Goal: Information Seeking & Learning: Compare options

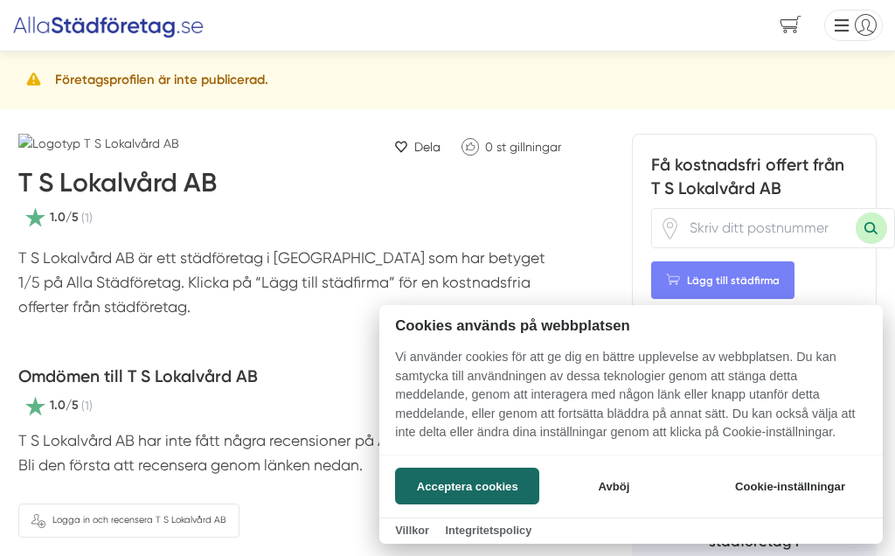
click at [495, 491] on button "Acceptera cookies" at bounding box center [467, 486] width 144 height 37
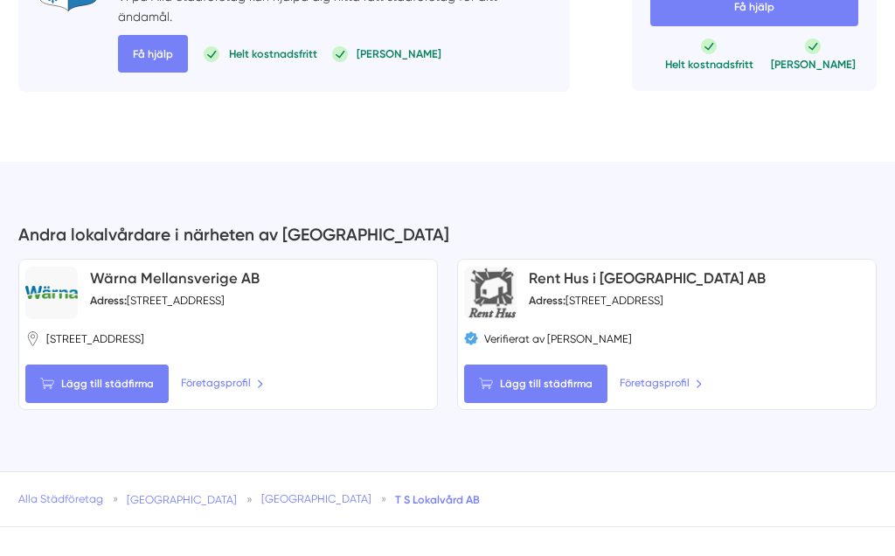
scroll to position [1991, 0]
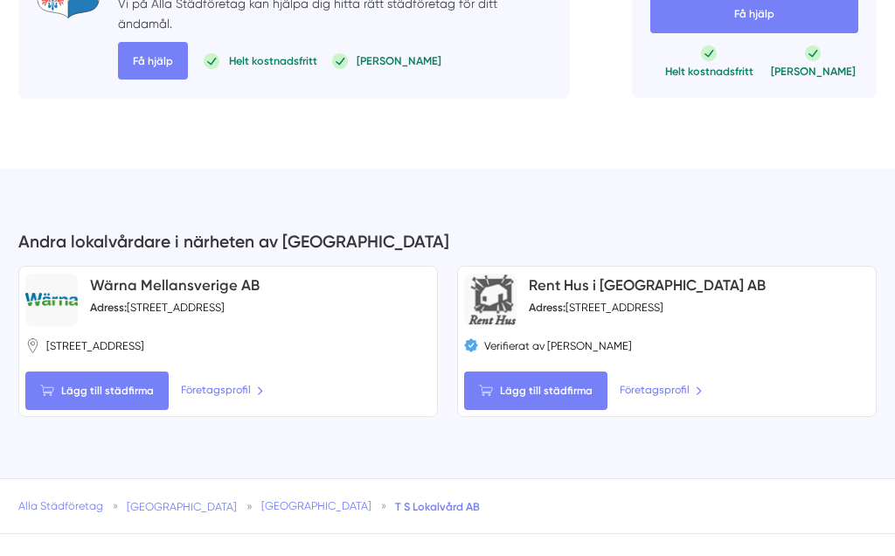
click at [593, 326] on div "Rent Hus i Örebro AB Adress: Bergslagsgatan 6, 703 67 Örebro" at bounding box center [647, 300] width 237 height 52
click at [630, 400] on link "Företagsprofil" at bounding box center [661, 390] width 83 height 17
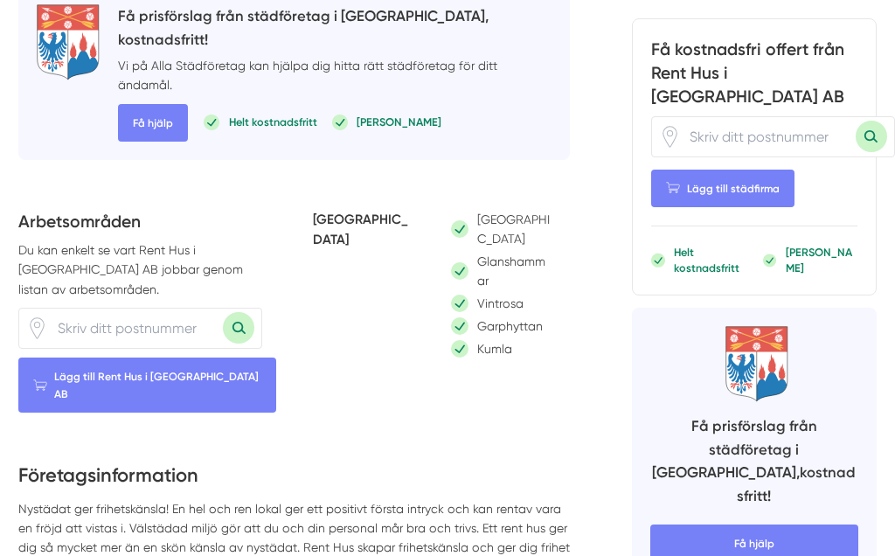
scroll to position [706, 0]
